Goal: Navigation & Orientation: Go to known website

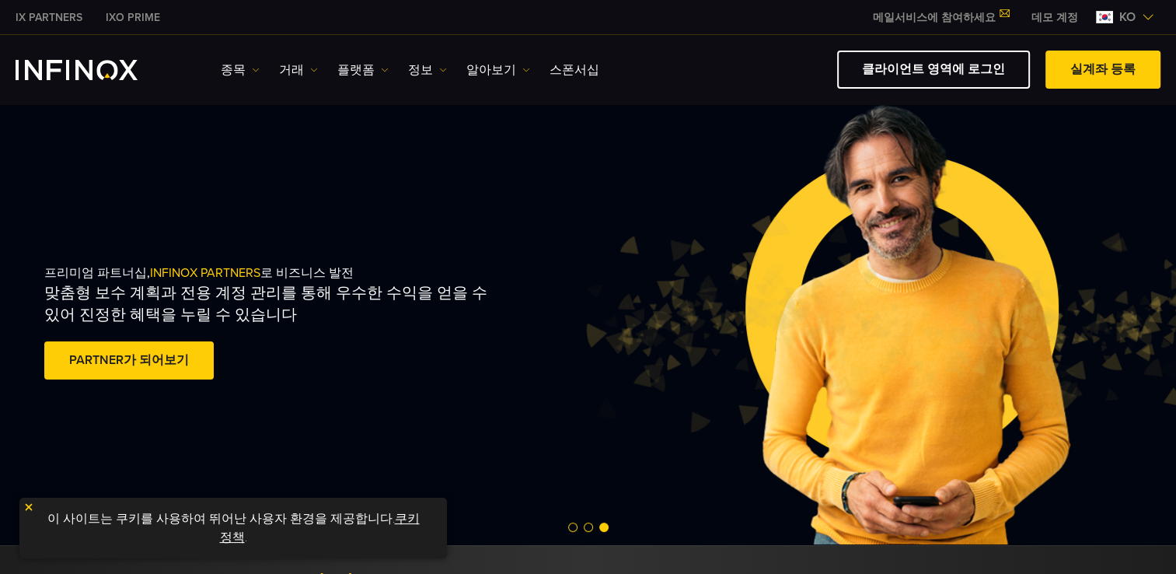
click at [93, 56] on div "종목 종목 상품 정보 거래 데모" at bounding box center [588, 70] width 1145 height 38
click at [102, 82] on div "종목 종목 상품 정보 거래 데모" at bounding box center [588, 70] width 1145 height 38
click at [962, 12] on link "메일서비스에 참여하세요" at bounding box center [940, 17] width 159 height 13
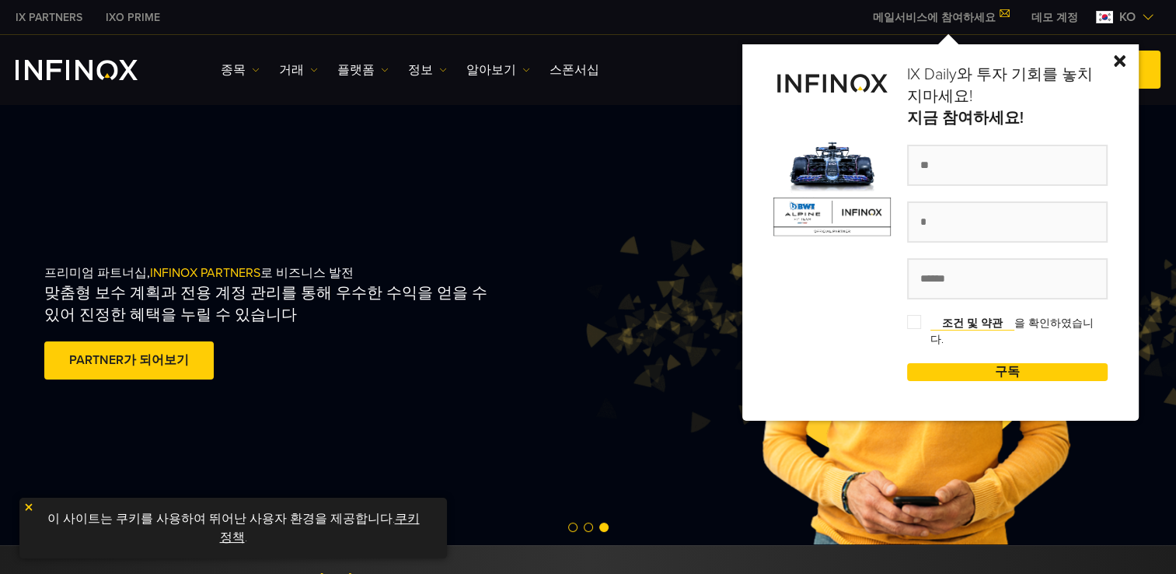
click at [1126, 58] on img at bounding box center [1120, 61] width 12 height 12
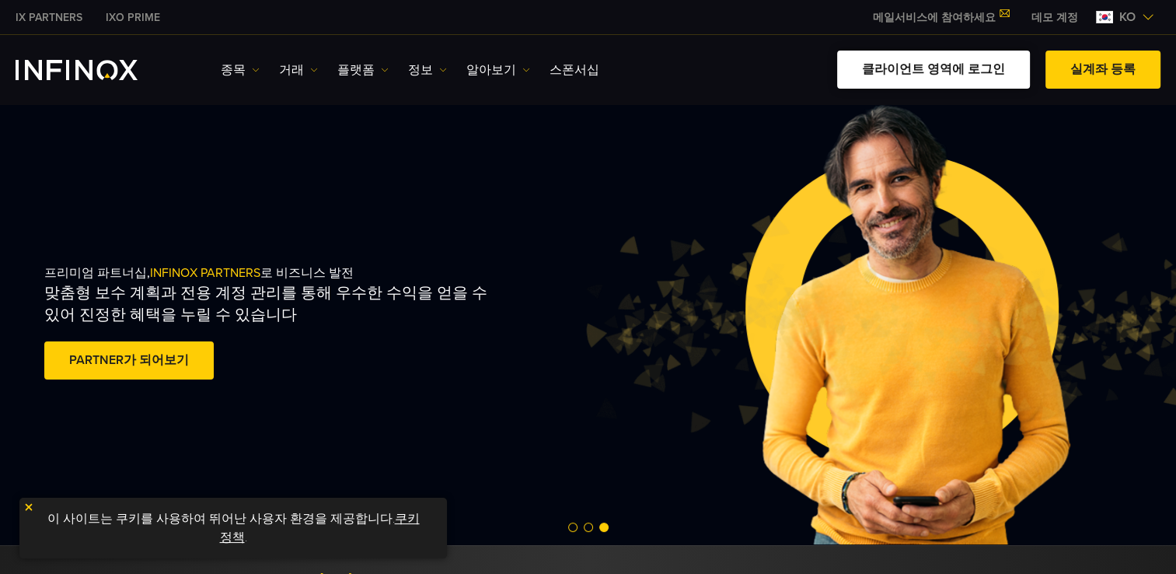
click at [959, 72] on link "클라이언트 영역에 로그인" at bounding box center [933, 70] width 193 height 38
